Goal: Find specific page/section: Locate a particular part of the current website

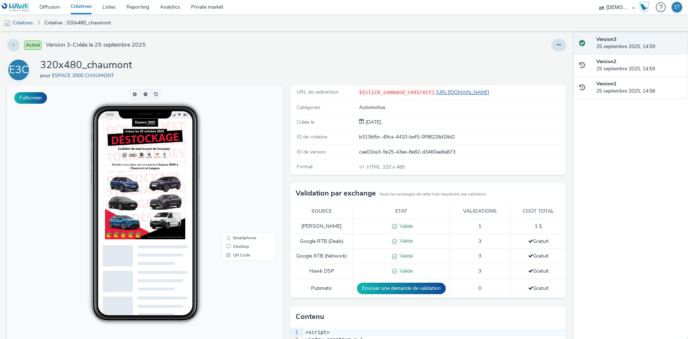
click at [492, 93] on link "[URL][DOMAIN_NAME]" at bounding box center [463, 92] width 57 height 7
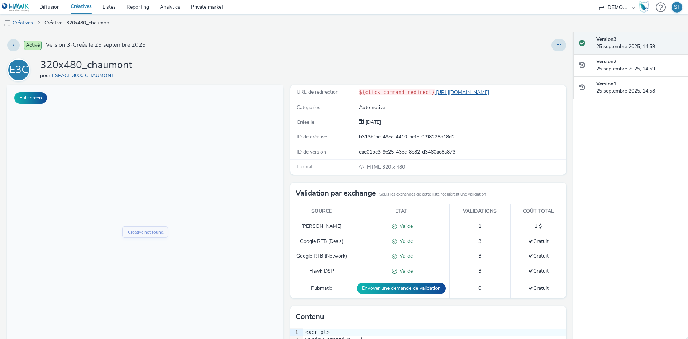
click at [447, 92] on link "[URL][DOMAIN_NAME]" at bounding box center [463, 92] width 57 height 7
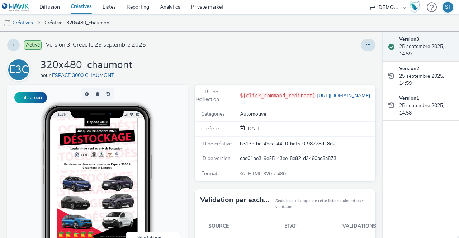
scroll to position [36, 0]
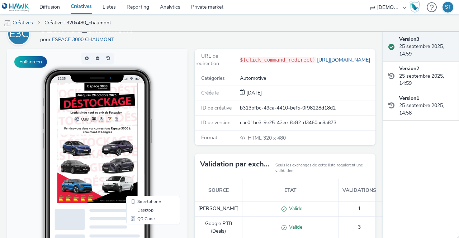
click at [346, 61] on link "[URL][DOMAIN_NAME]" at bounding box center [344, 60] width 57 height 7
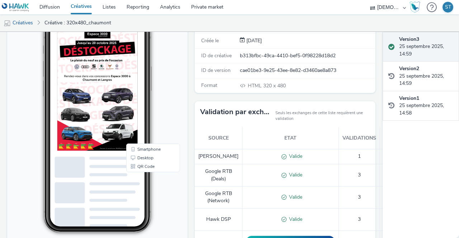
scroll to position [89, 0]
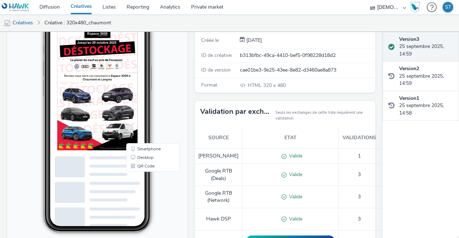
click at [161, 144] on div at bounding box center [114, 116] width 115 height 172
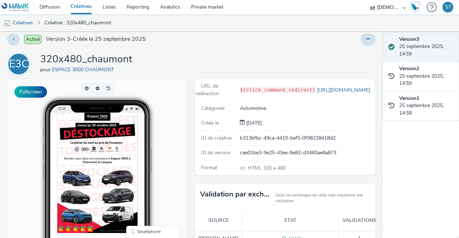
scroll to position [0, 0]
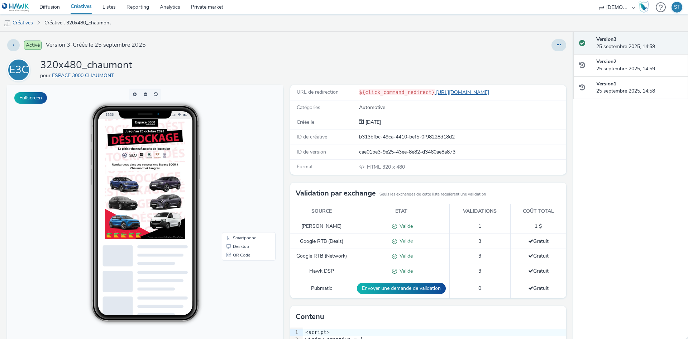
click at [485, 92] on link "[URL][DOMAIN_NAME]" at bounding box center [463, 92] width 57 height 7
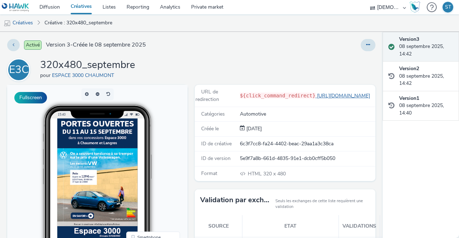
click at [332, 96] on link "[URL][DOMAIN_NAME]" at bounding box center [344, 96] width 57 height 7
click at [221, 70] on div "E3C 320x480_septembre pour ESPACE 3000 CHAUMONT" at bounding box center [191, 69] width 368 height 23
